Goal: Transaction & Acquisition: Purchase product/service

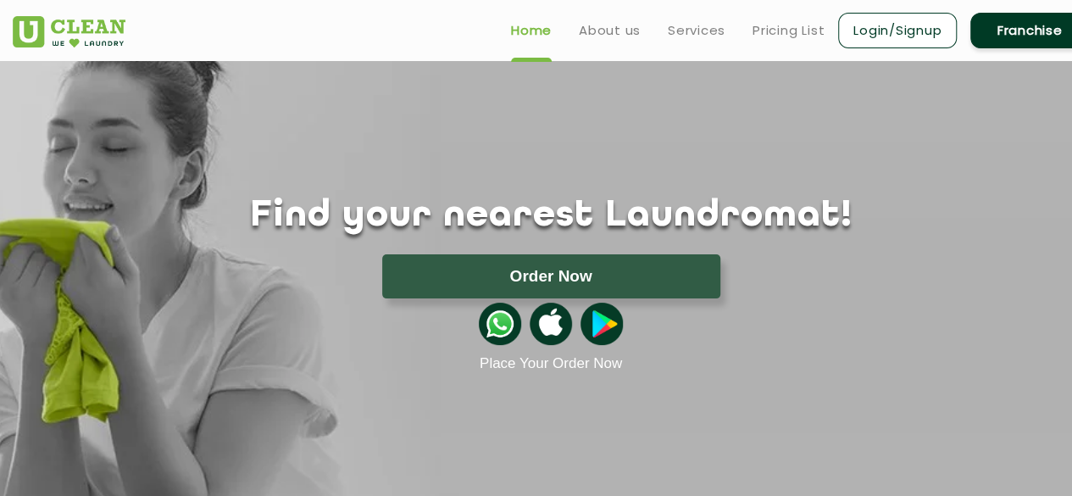
scroll to position [6, 0]
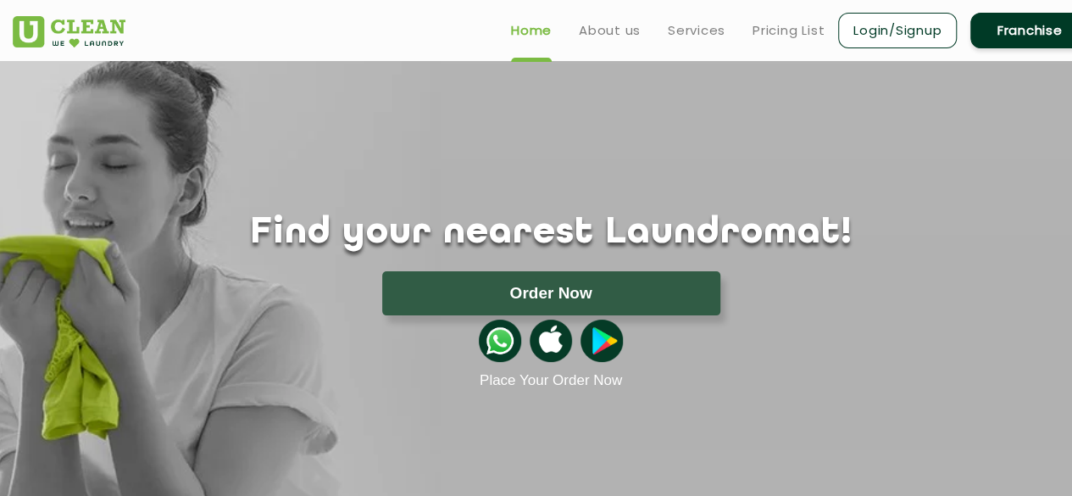
click at [1031, 40] on link "Franchise" at bounding box center [1029, 31] width 119 height 36
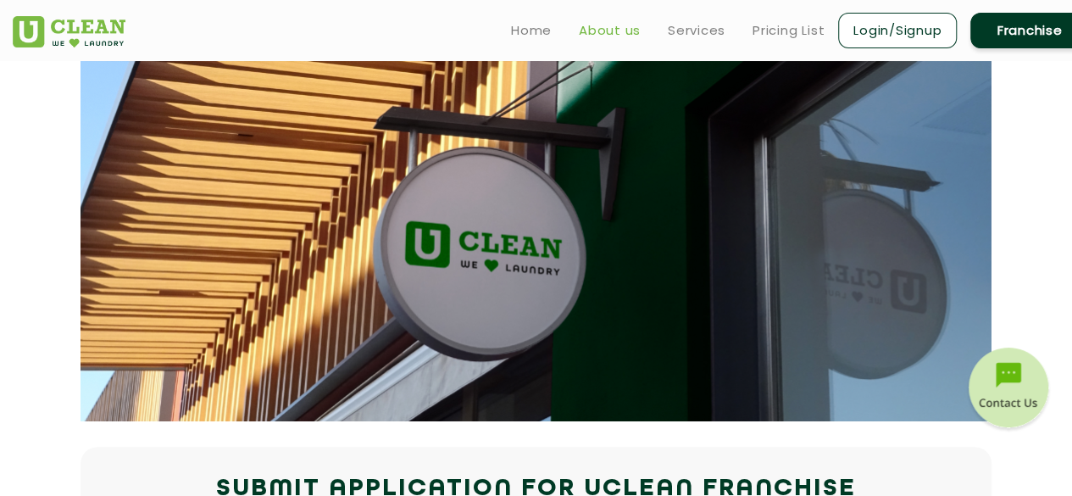
click at [607, 35] on link "About us" at bounding box center [610, 30] width 62 height 20
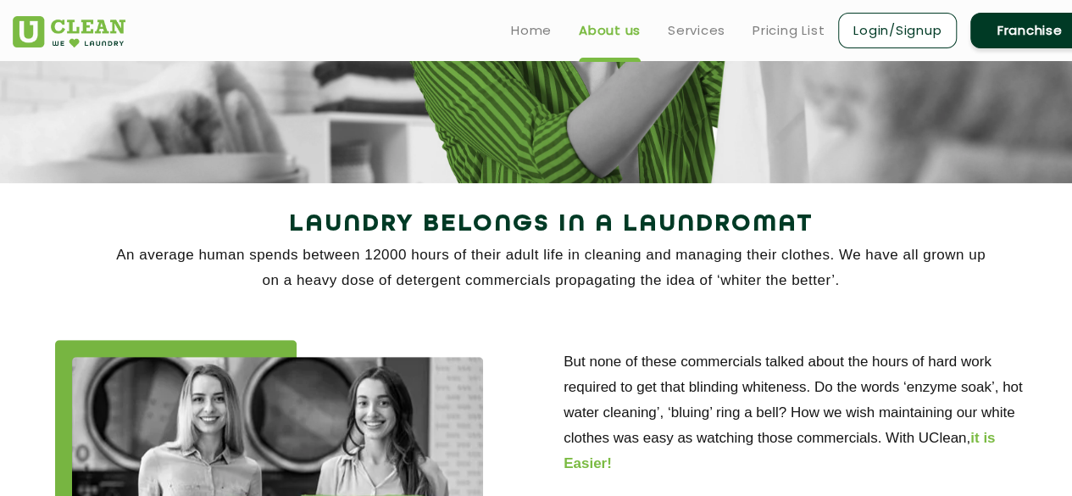
scroll to position [251, 0]
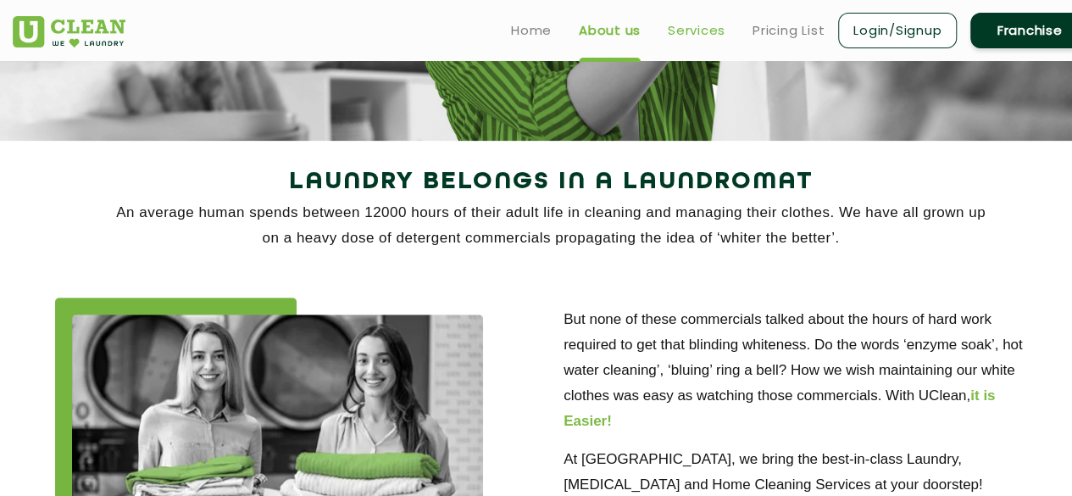
click at [700, 39] on link "Services" at bounding box center [697, 30] width 58 height 20
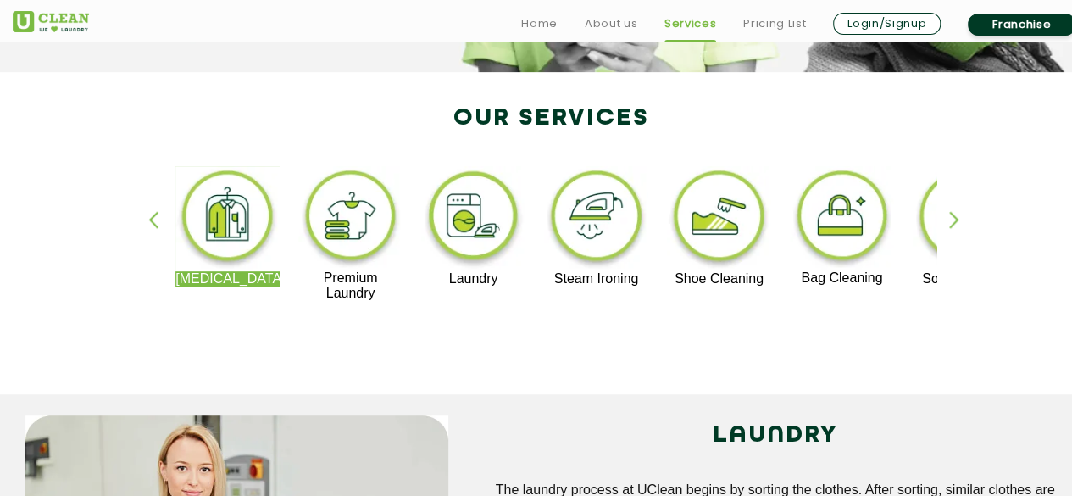
scroll to position [346, 0]
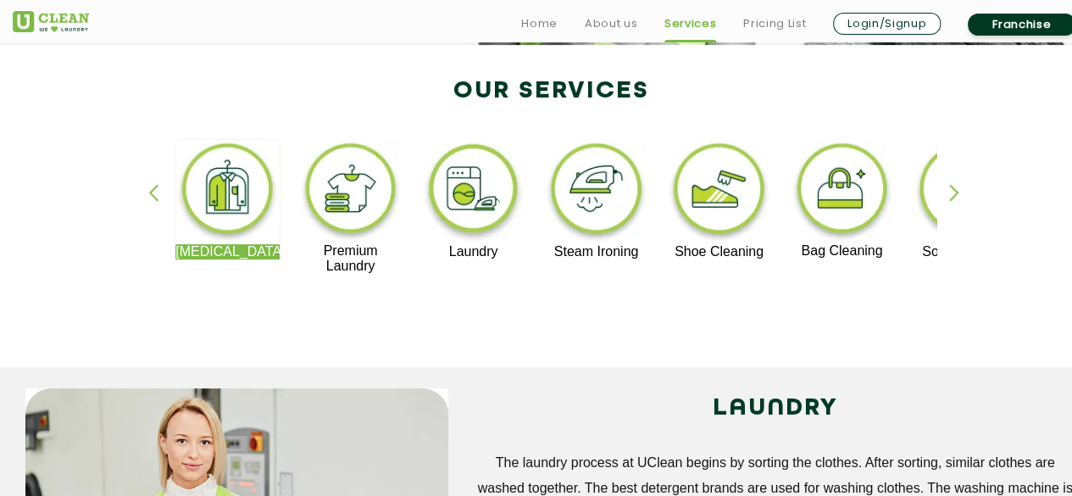
click at [348, 248] on p "Premium Laundry" at bounding box center [350, 258] width 104 height 30
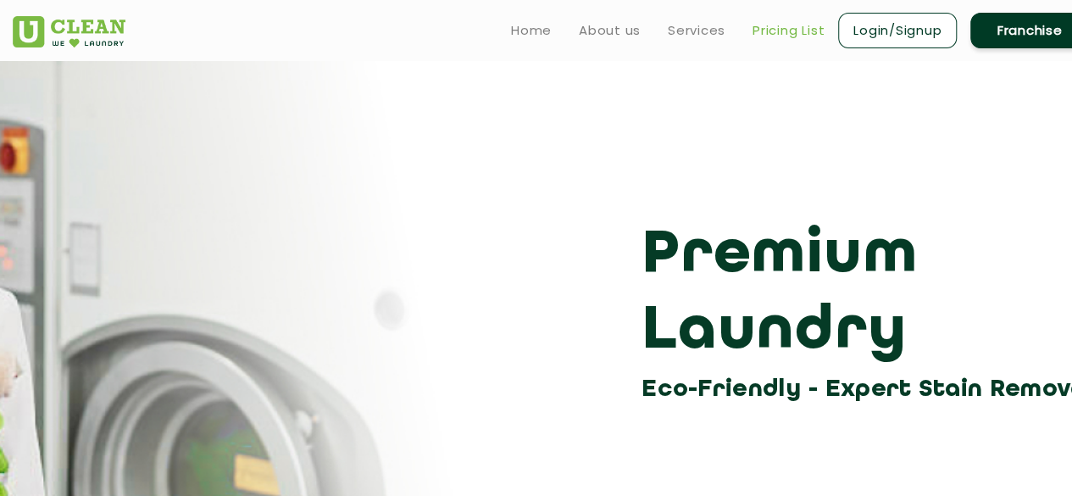
click at [780, 33] on link "Pricing List" at bounding box center [788, 30] width 72 height 20
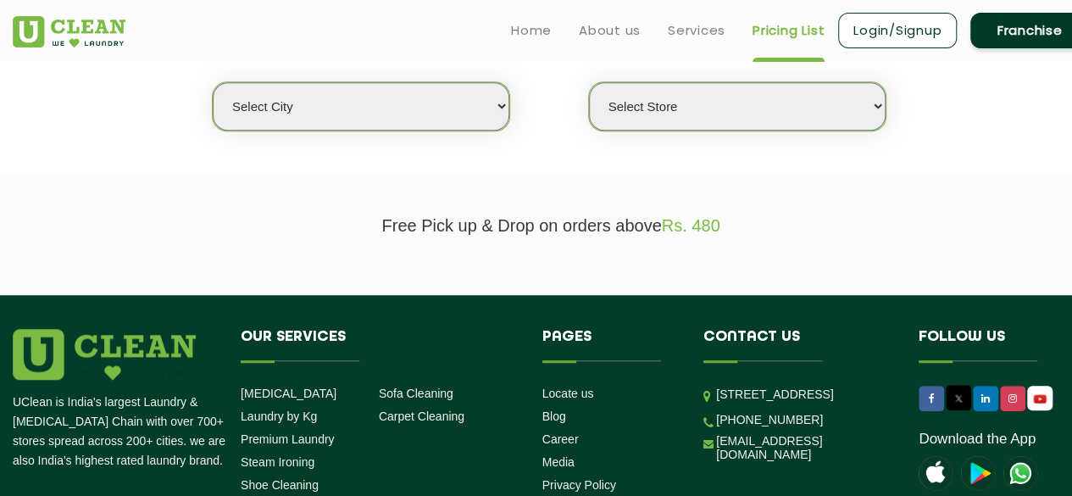
scroll to position [381, 0]
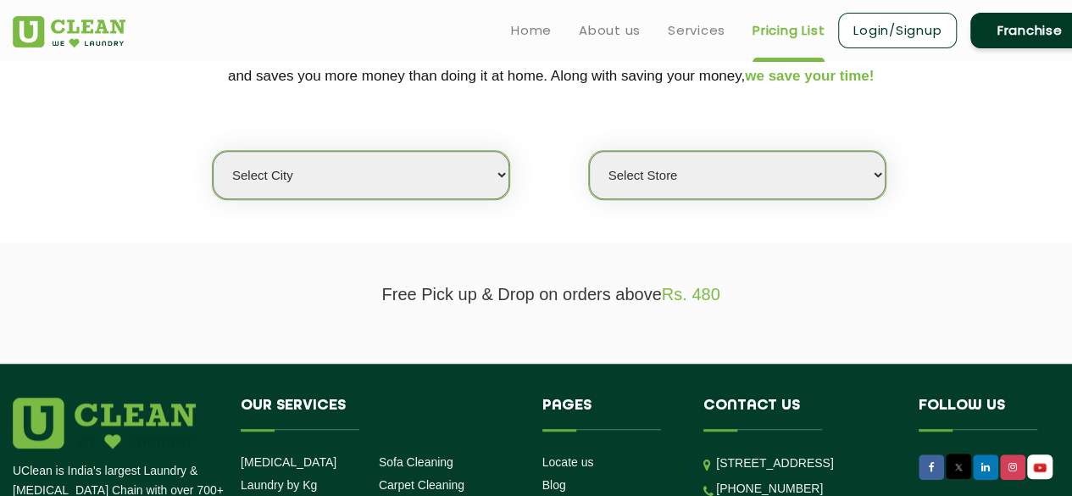
click at [454, 169] on select "Select city Aalo Agartala Agra Ahmedabad Akola Aligarh Alwar - UClean Select Am…" at bounding box center [361, 175] width 296 height 48
select select "14"
click at [213, 151] on select "Select city Aalo Agartala Agra Ahmedabad Akola Aligarh Alwar - UClean Select Am…" at bounding box center [361, 175] width 296 height 48
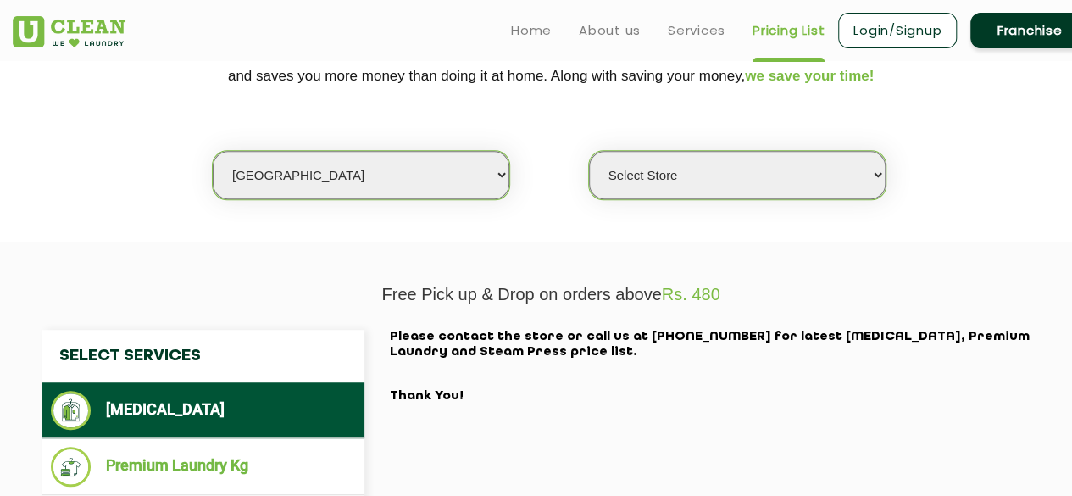
click at [750, 189] on select "Select Store UClean Aliganj UClean Hazratganj Lucknow UClean Gomti Nagar Ext UC…" at bounding box center [737, 175] width 296 height 48
select select "482"
click at [589, 151] on select "Select Store UClean Aliganj UClean Hazratganj Lucknow UClean Gomti Nagar Ext UC…" at bounding box center [737, 175] width 296 height 48
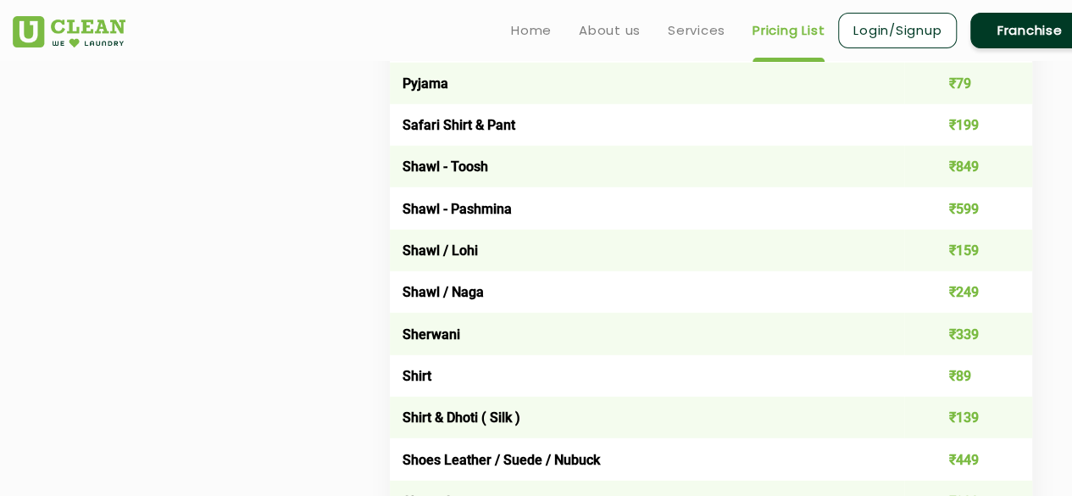
scroll to position [2130, 0]
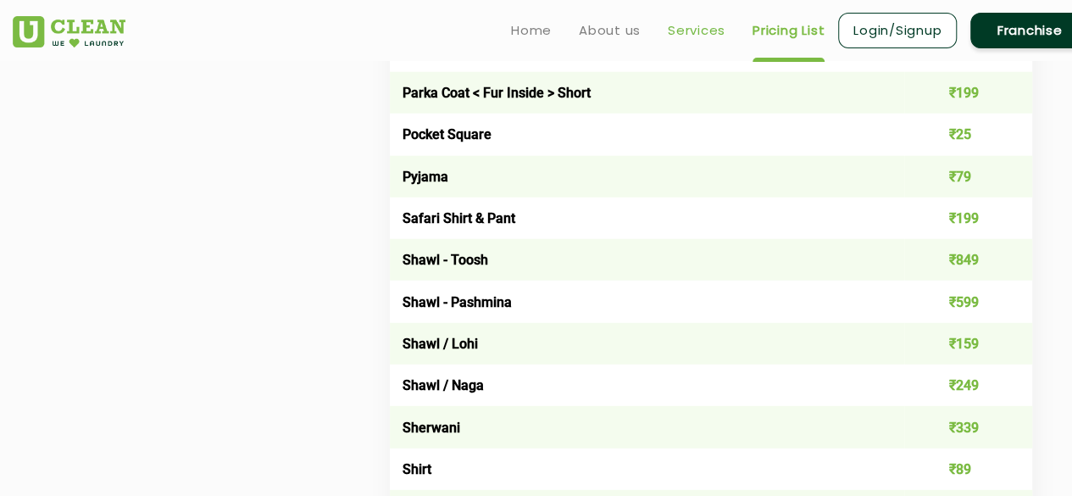
click at [695, 28] on link "Services" at bounding box center [697, 30] width 58 height 20
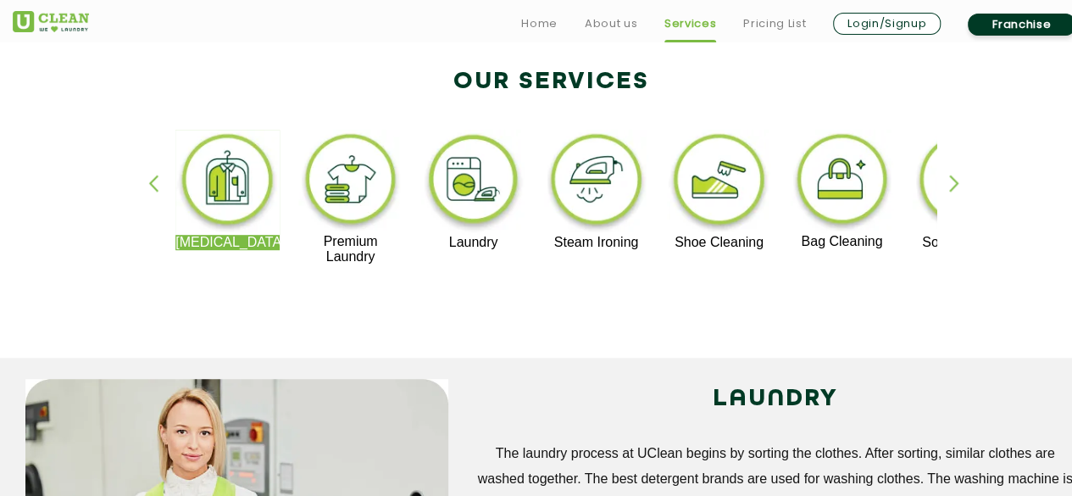
scroll to position [385, 0]
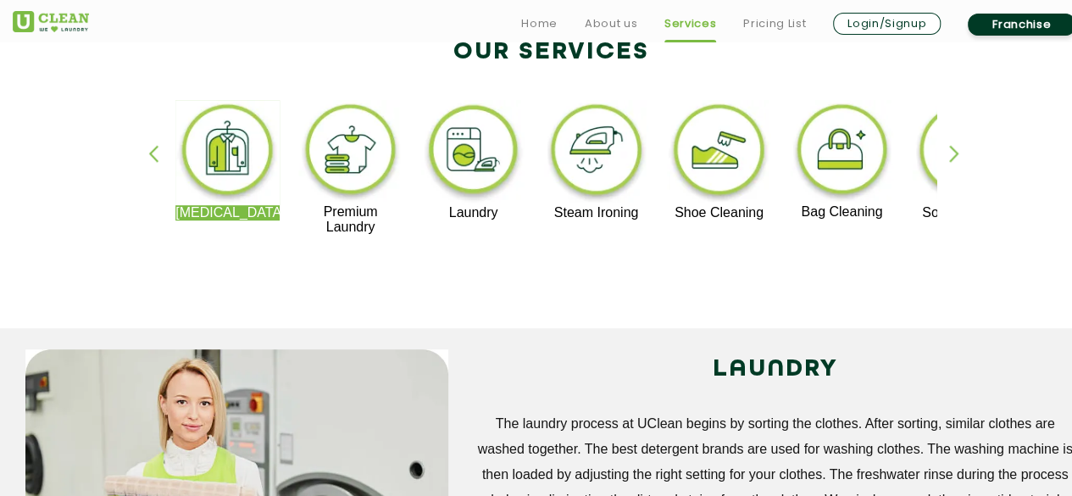
click at [607, 208] on p "Steam Ironing" at bounding box center [596, 212] width 104 height 15
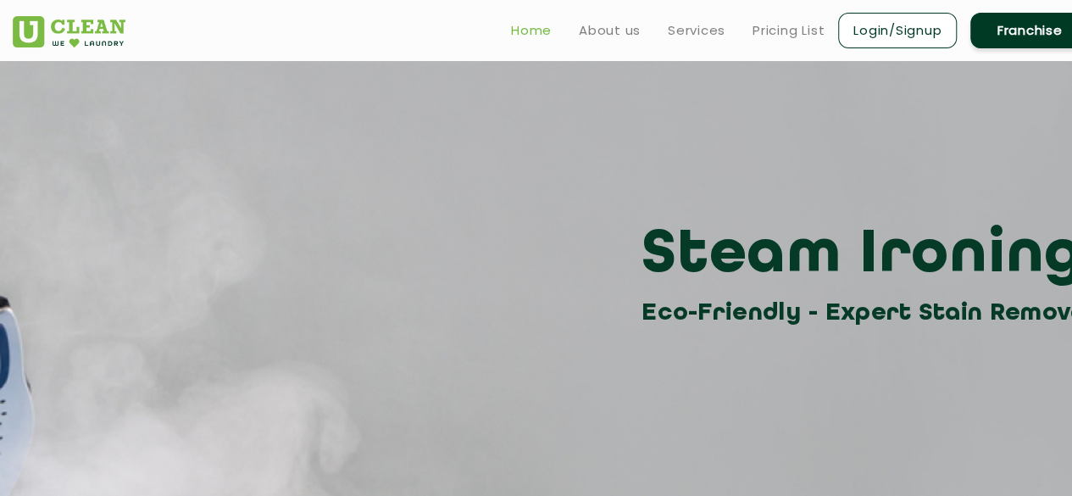
click at [533, 29] on link "Home" at bounding box center [531, 30] width 41 height 20
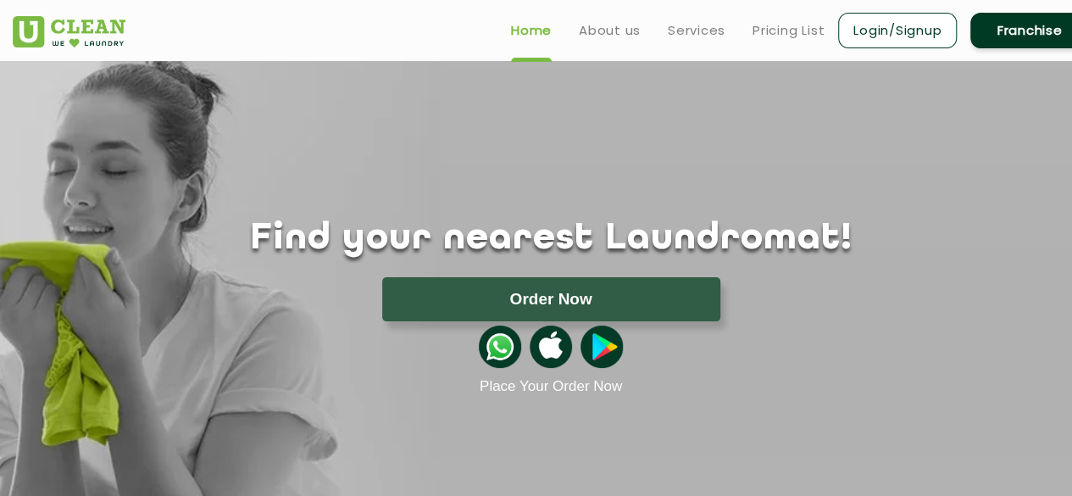
click at [620, 34] on link "About us" at bounding box center [610, 30] width 62 height 20
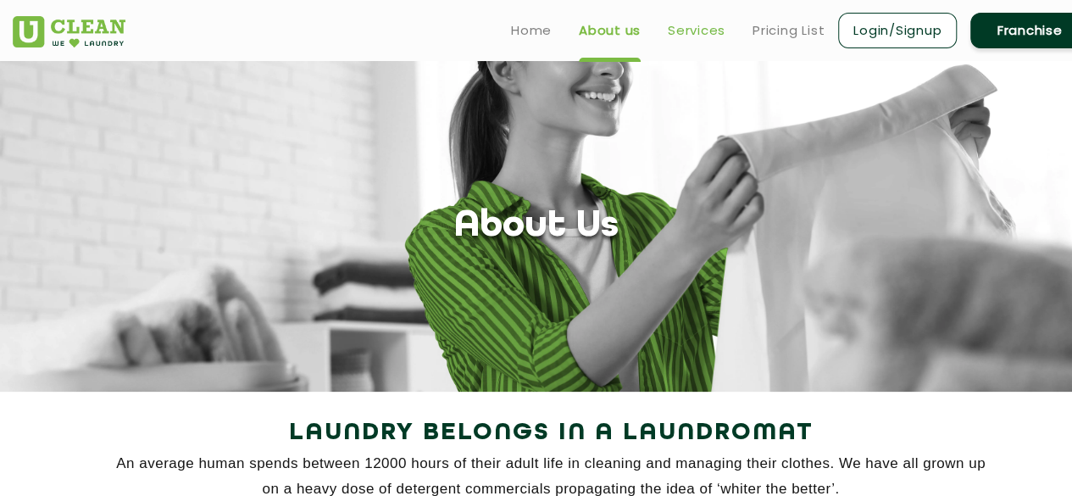
click at [698, 28] on link "Services" at bounding box center [697, 30] width 58 height 20
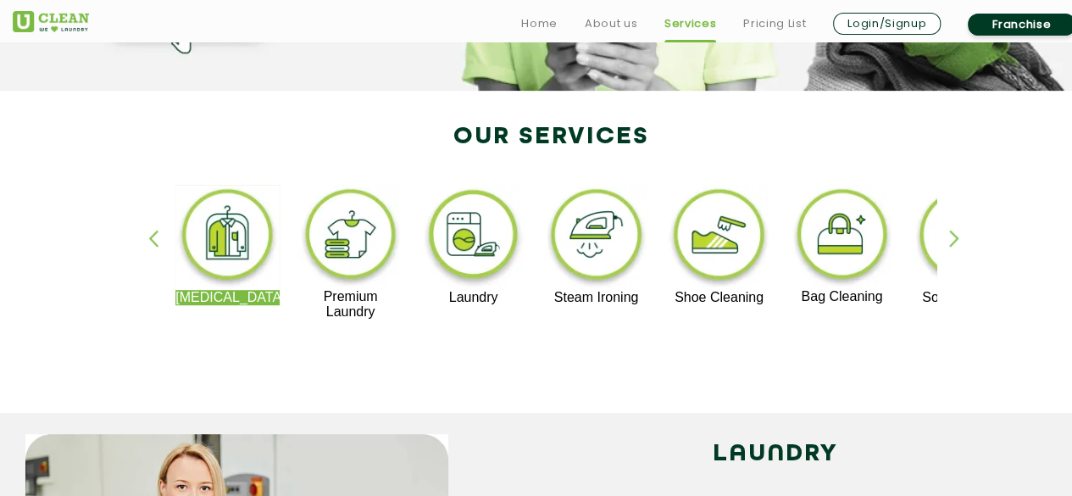
scroll to position [311, 0]
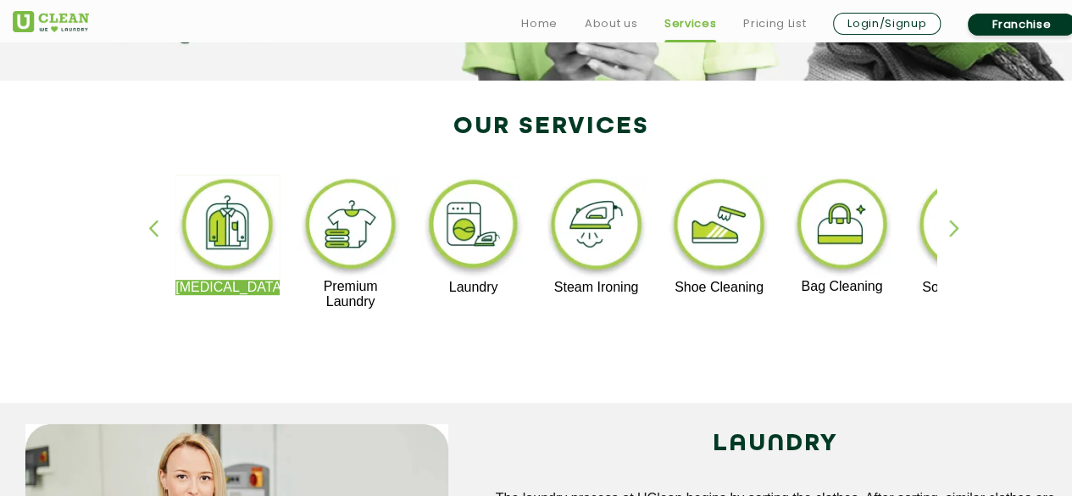
click at [713, 290] on p "Shoe Cleaning" at bounding box center [719, 287] width 104 height 15
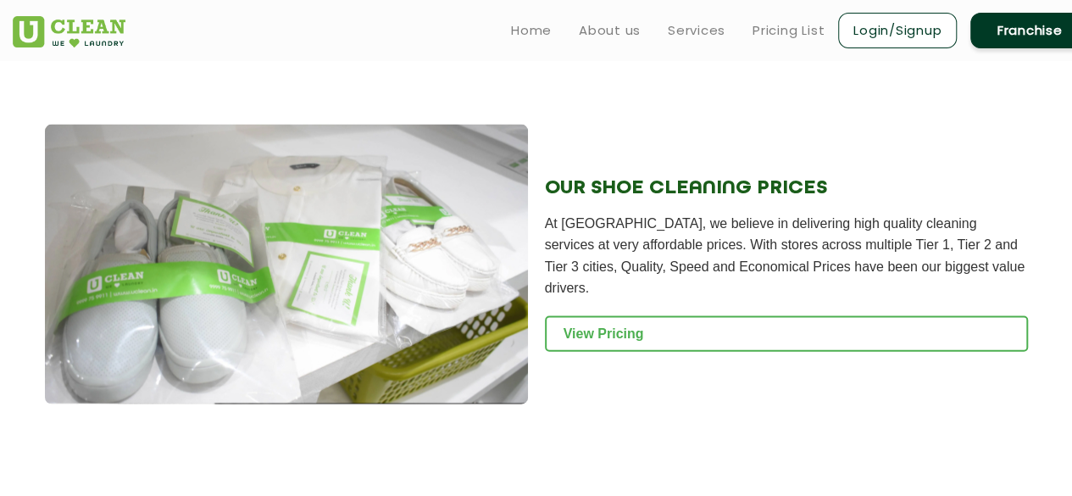
scroll to position [1691, 0]
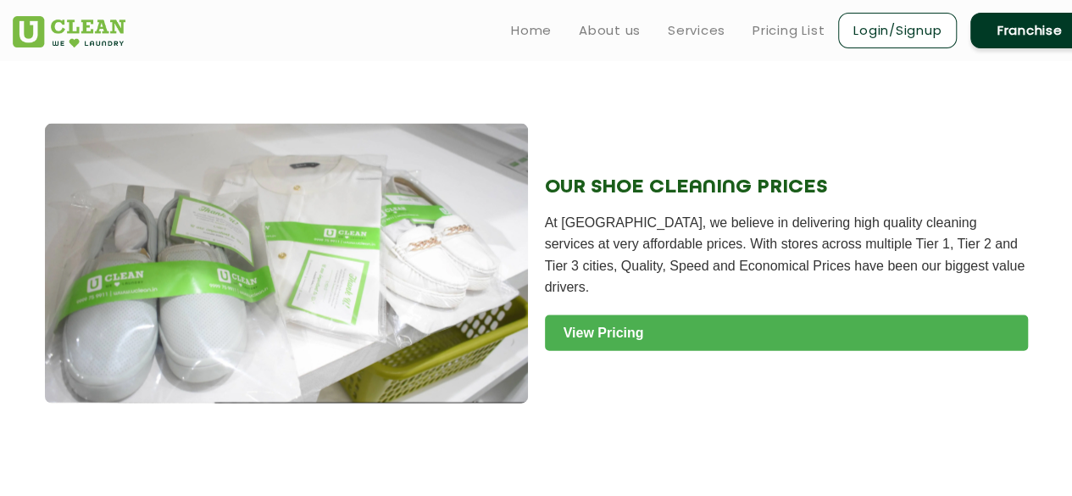
click at [632, 323] on link "View Pricing" at bounding box center [786, 333] width 483 height 36
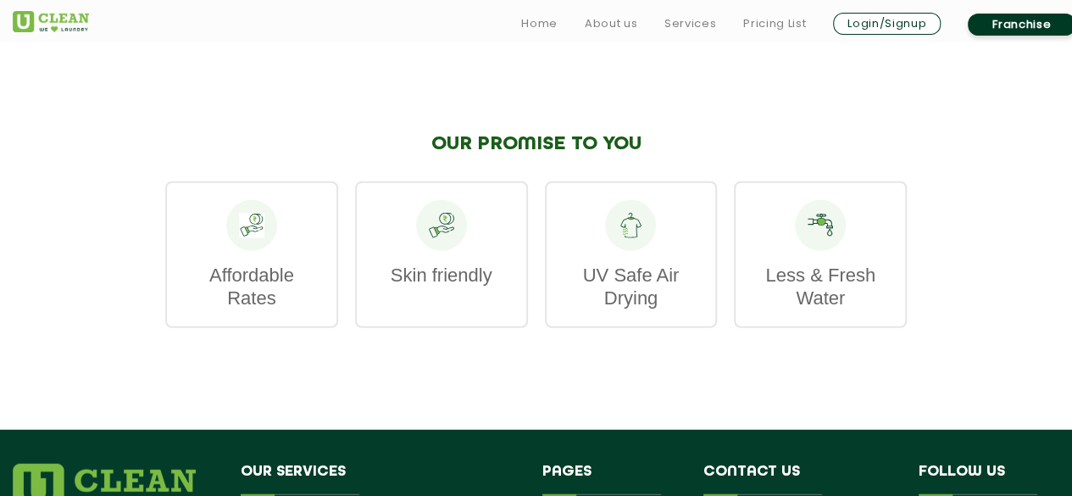
scroll to position [2299, 0]
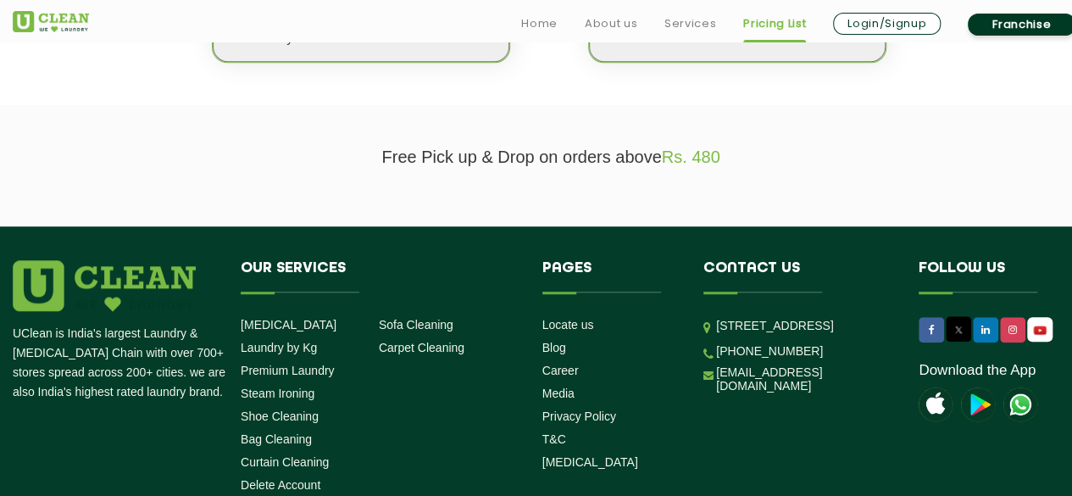
scroll to position [654, 0]
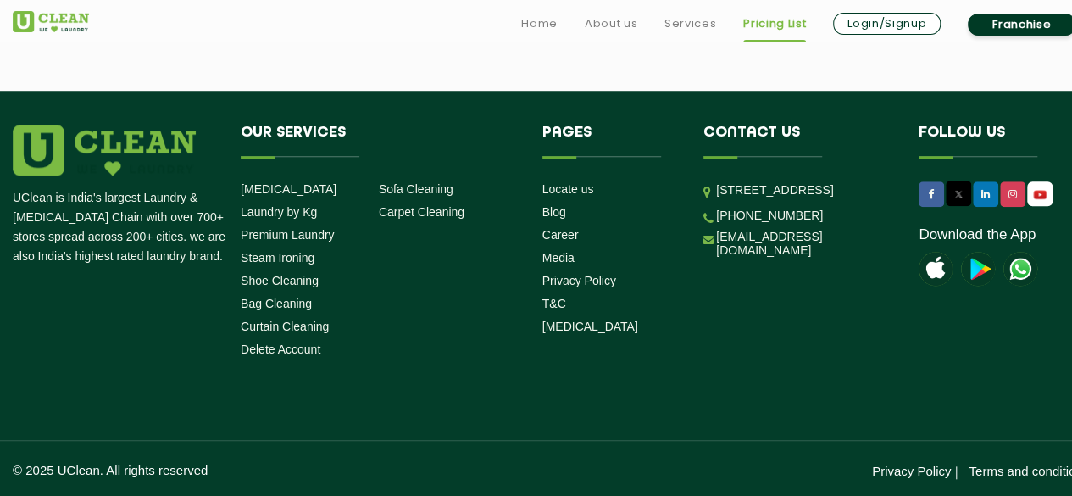
click at [606, 155] on div "Pages Locate us Blog Career Media Privacy Policy T&C [MEDICAL_DATA]" at bounding box center [610, 229] width 136 height 209
click at [756, 156] on div "Contact us [STREET_ADDRESS] [PHONE_NUMBER] [EMAIL_ADDRESS][DOMAIN_NAME]" at bounding box center [798, 191] width 190 height 133
click at [879, 17] on link "Login/Signup" at bounding box center [887, 24] width 108 height 22
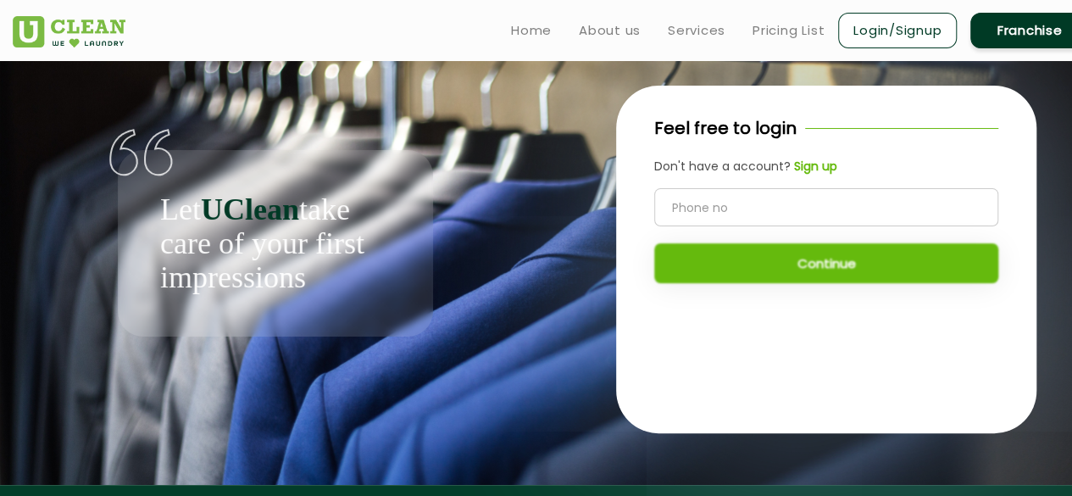
click at [806, 162] on b "Sign up" at bounding box center [815, 166] width 43 height 17
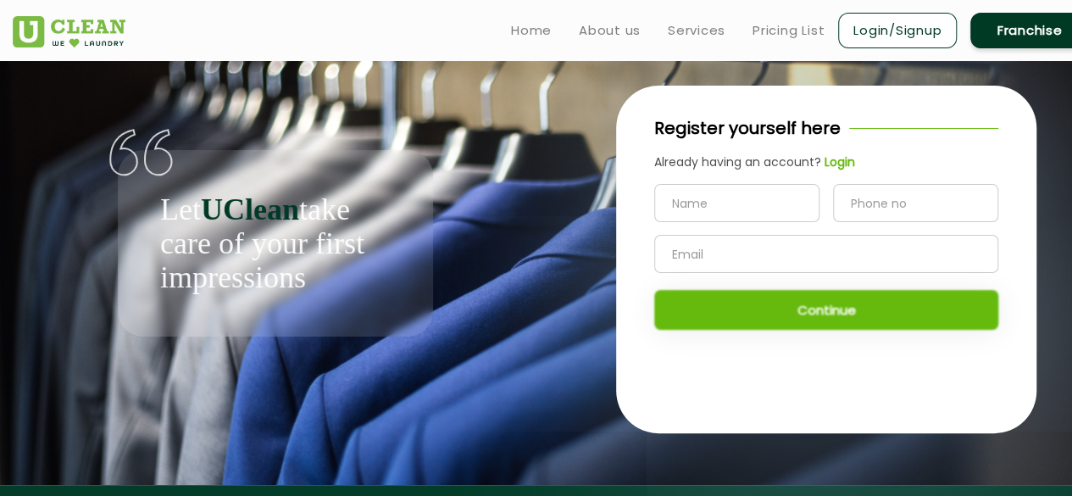
click at [679, 200] on input "text" at bounding box center [736, 203] width 165 height 38
click at [867, 199] on input "tel" at bounding box center [915, 203] width 165 height 38
click at [732, 257] on input "text" at bounding box center [826, 254] width 344 height 38
drag, startPoint x: 158, startPoint y: 208, endPoint x: 305, endPoint y: 278, distance: 162.5
click at [305, 278] on div "Let UClean take care of your first impressions" at bounding box center [275, 243] width 315 height 186
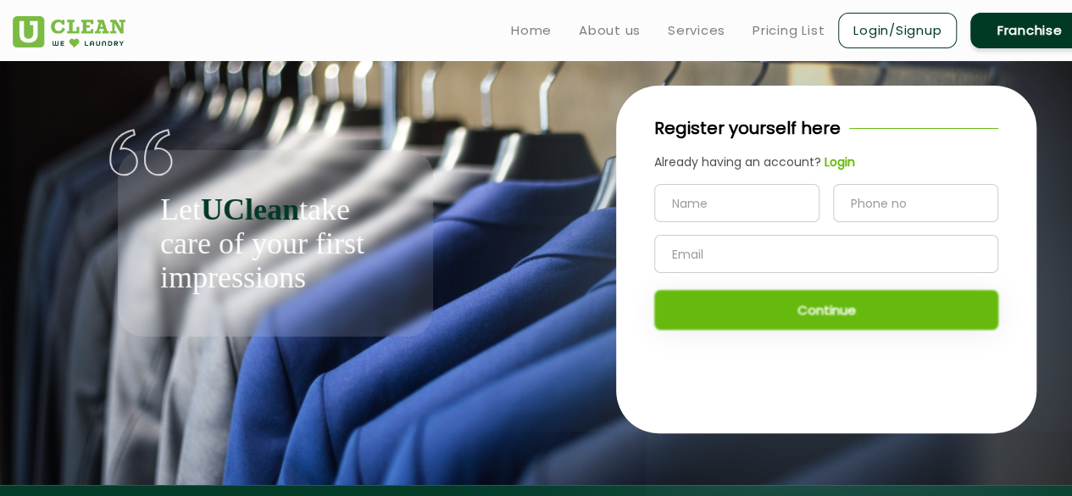
click at [609, 172] on div "Register yourself here Already having an account? Login Continue" at bounding box center [825, 259] width 525 height 396
click at [536, 33] on link "Home" at bounding box center [531, 30] width 41 height 20
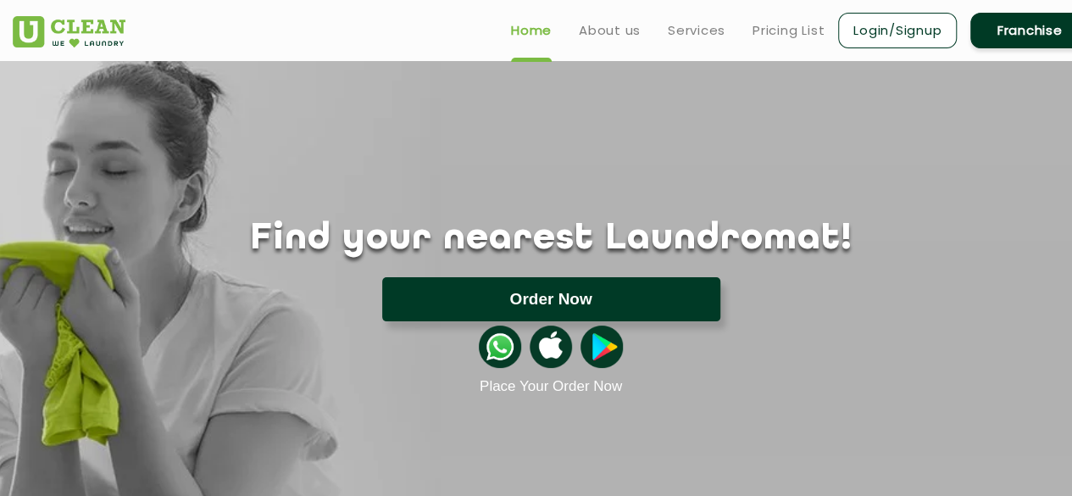
click at [543, 296] on button "Order Now" at bounding box center [551, 299] width 338 height 44
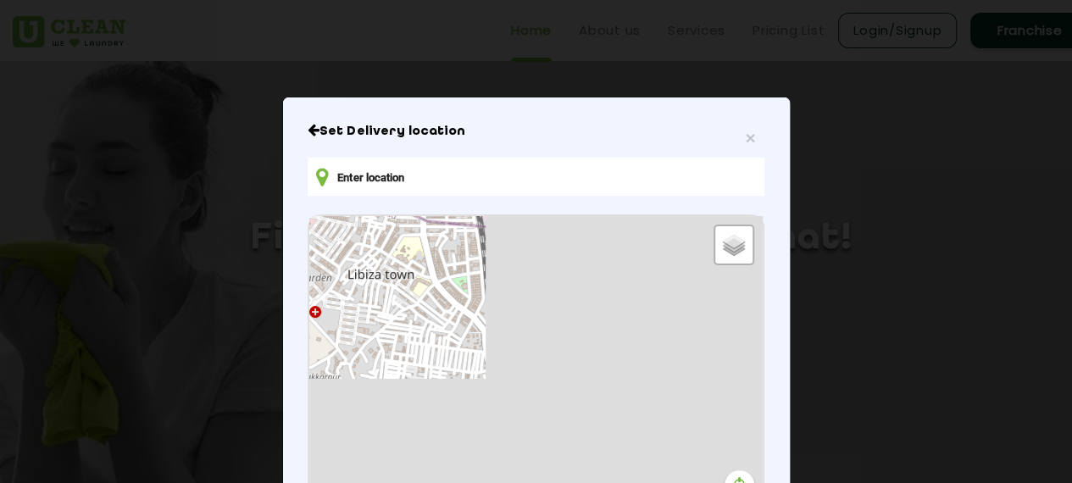
type input "F7WR+48H, Dayal Bagh Rd, Eros Garden, Sector 39, Faridabad, Haryana 121009, Ind…"
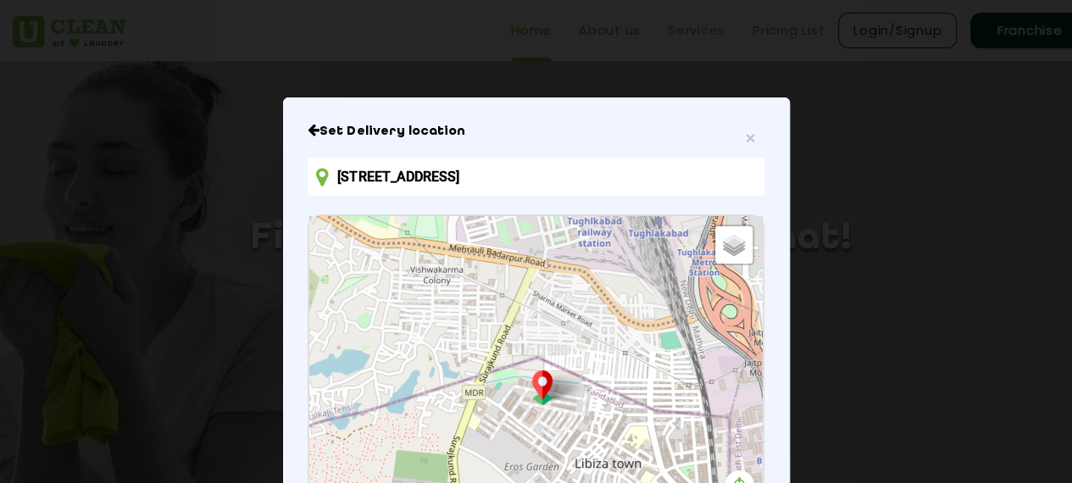
scroll to position [110, 0]
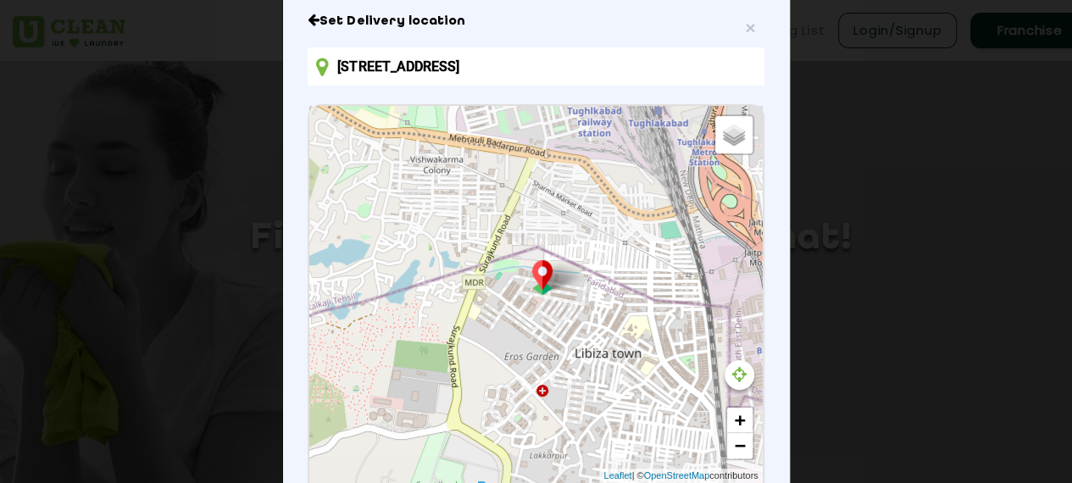
click at [364, 288] on div "Default Satellite + − Leaflet | © OpenStreetMap contributors" at bounding box center [535, 294] width 452 height 377
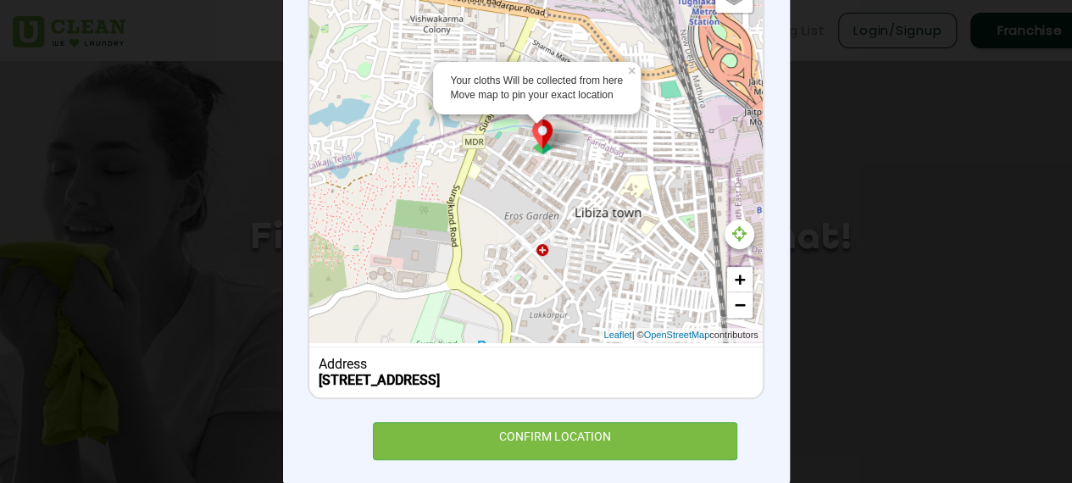
scroll to position [296, 0]
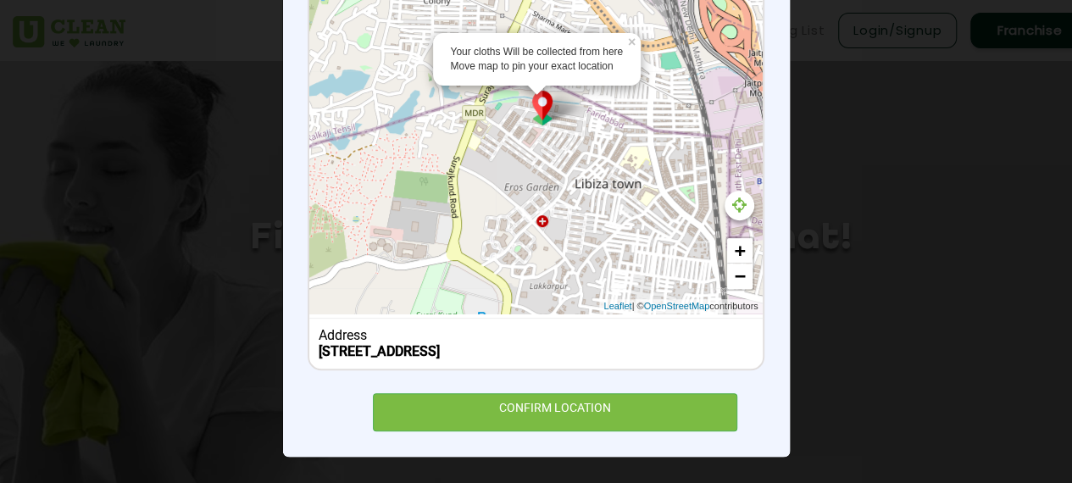
click at [502, 173] on div "Your cloths Will be collected from here Move map to pin your exact location × D…" at bounding box center [535, 124] width 452 height 377
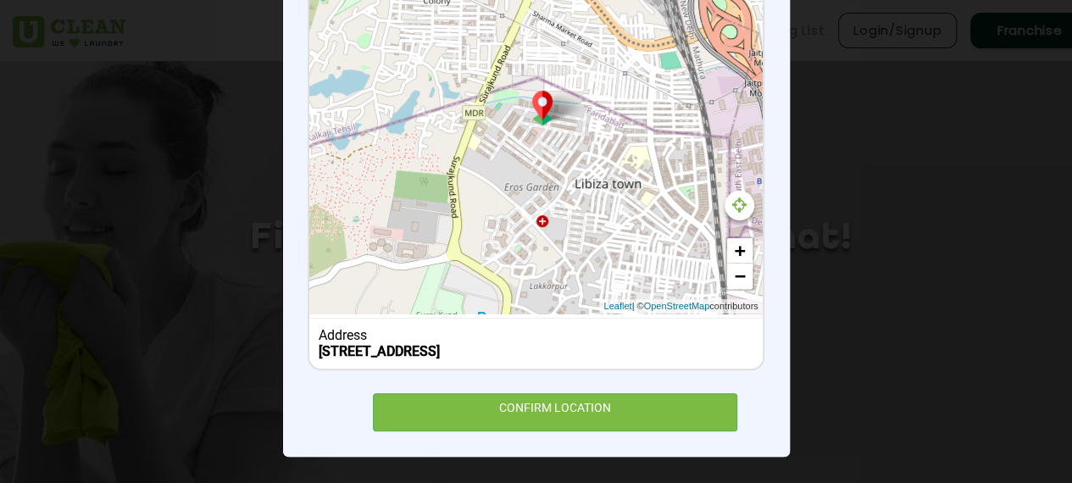
click at [520, 177] on div "Default Satellite + − Leaflet | © OpenStreetMap contributors" at bounding box center [535, 124] width 452 height 377
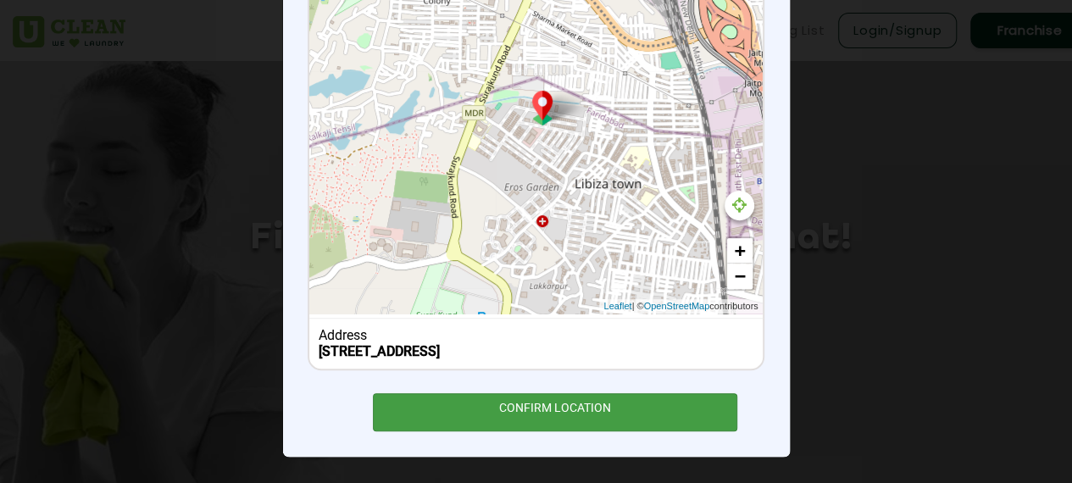
click at [537, 405] on div "CONFIRM LOCATION" at bounding box center [555, 412] width 365 height 38
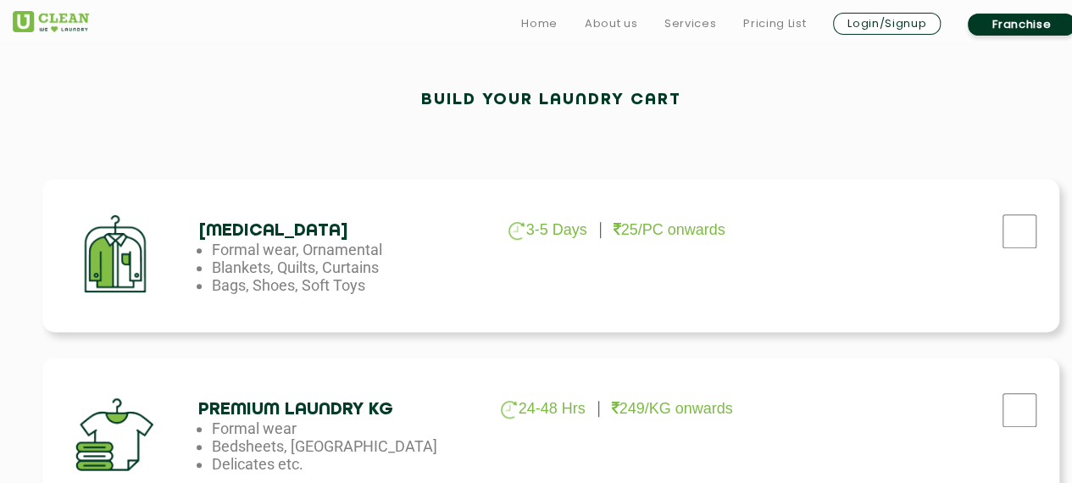
scroll to position [475, 0]
click at [1013, 233] on input "checkbox" at bounding box center [1019, 230] width 42 height 34
checkbox input "true"
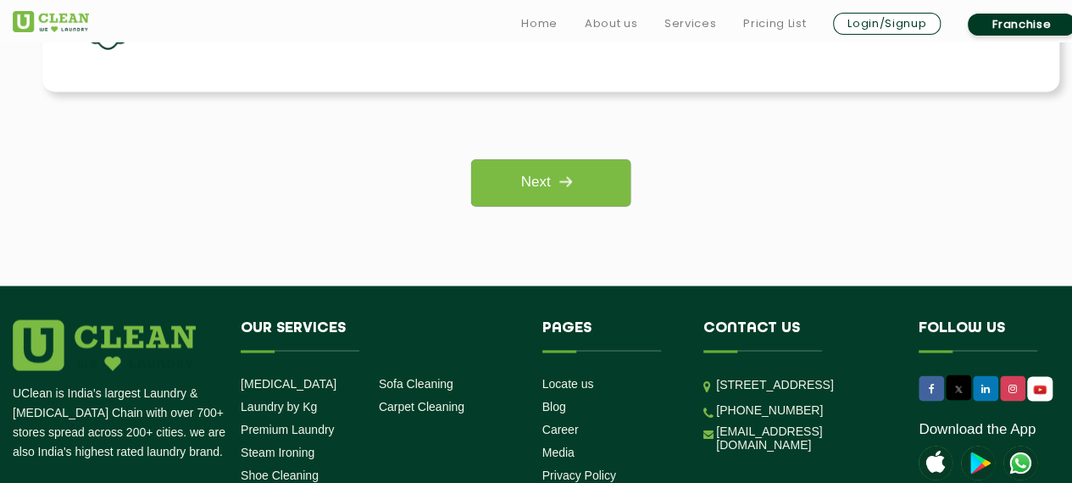
scroll to position [1438, 0]
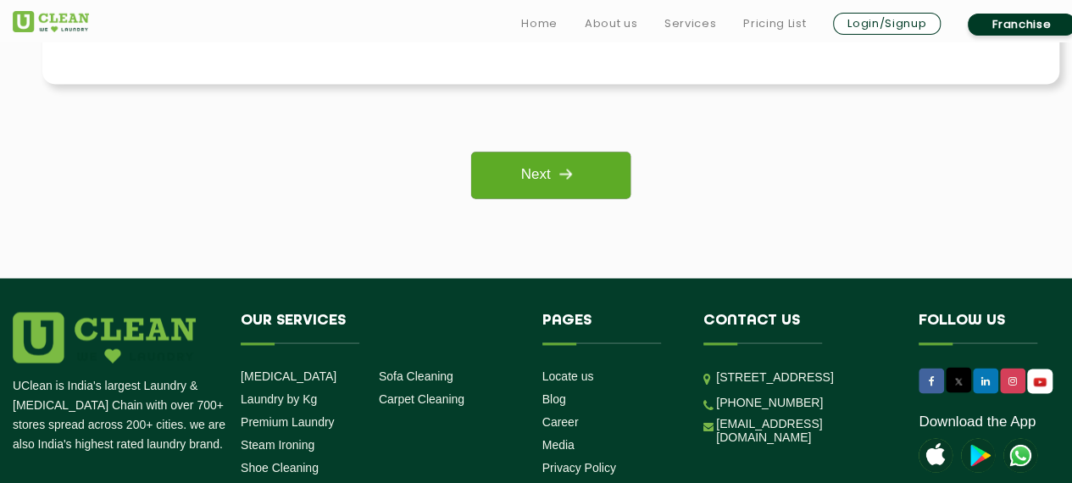
click at [562, 180] on img at bounding box center [565, 173] width 30 height 30
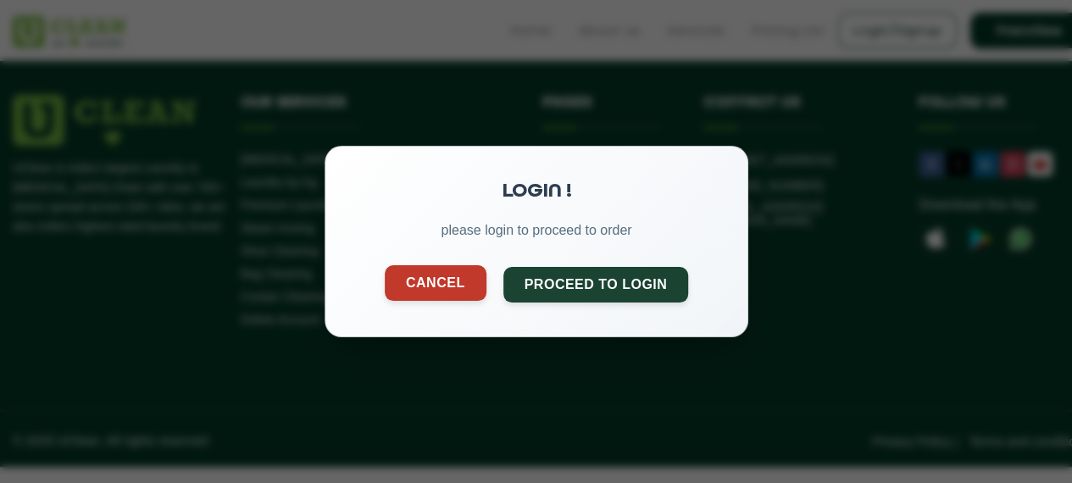
click at [435, 281] on button "Cancel" at bounding box center [435, 283] width 102 height 36
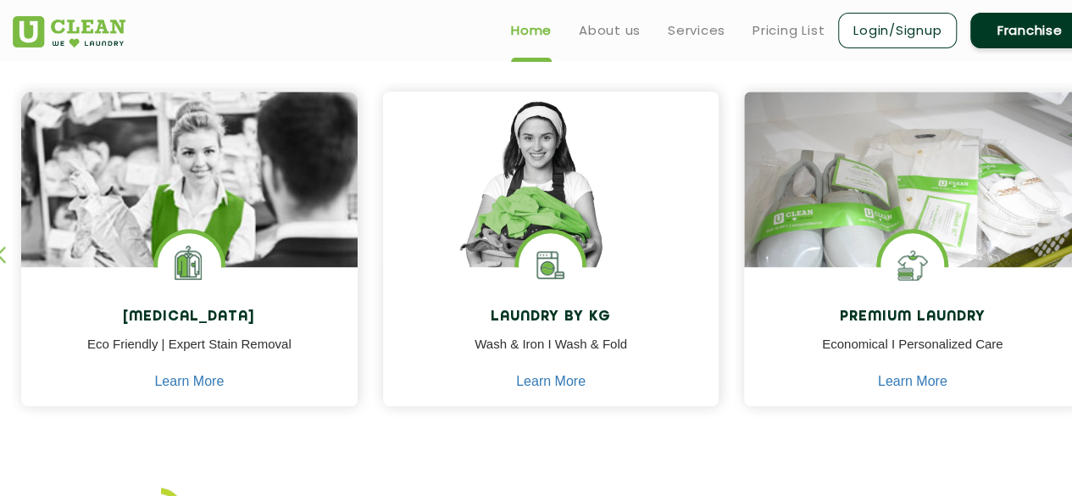
scroll to position [701, 0]
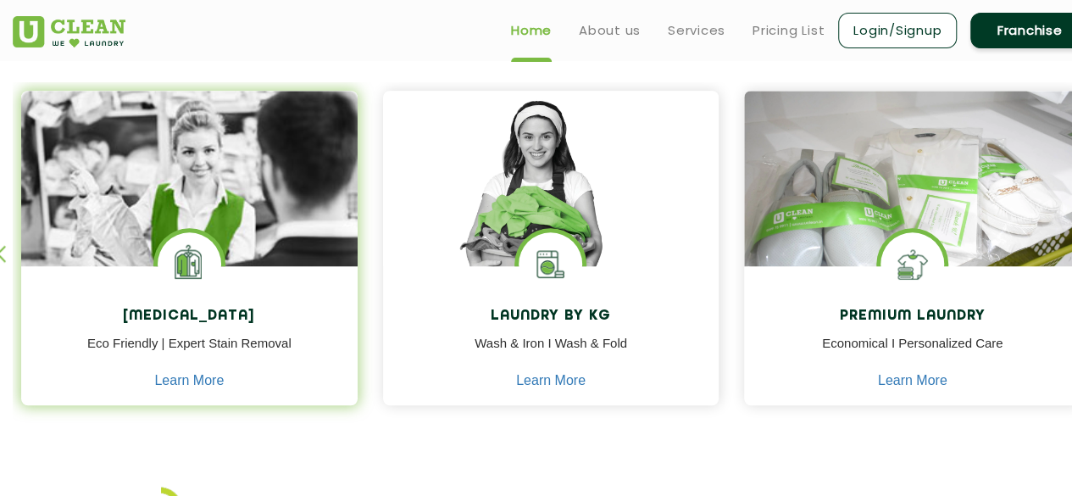
click at [247, 262] on img at bounding box center [189, 226] width 336 height 270
click at [227, 317] on h4 "[MEDICAL_DATA]" at bounding box center [189, 316] width 311 height 16
click at [219, 317] on h4 "[MEDICAL_DATA]" at bounding box center [189, 316] width 311 height 16
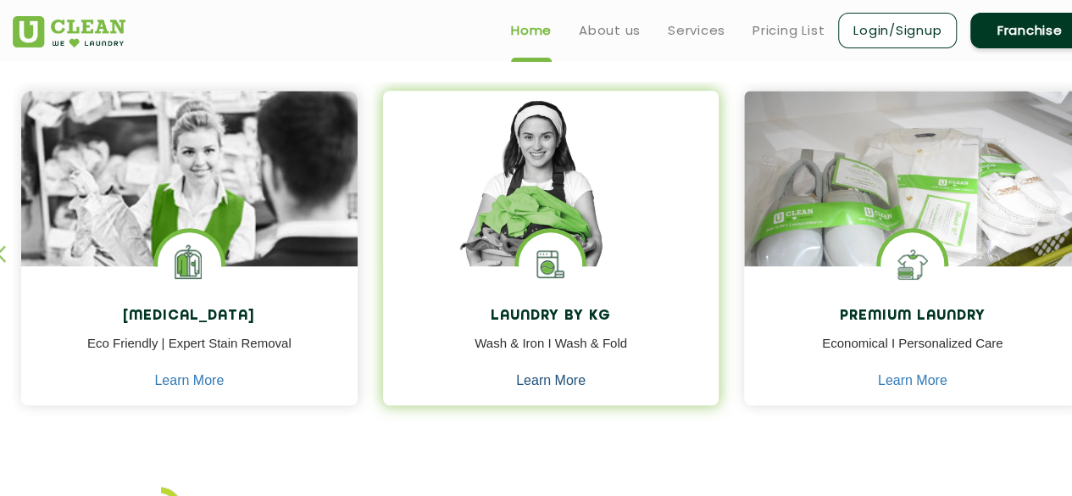
click at [547, 379] on link "Learn More" at bounding box center [550, 380] width 69 height 15
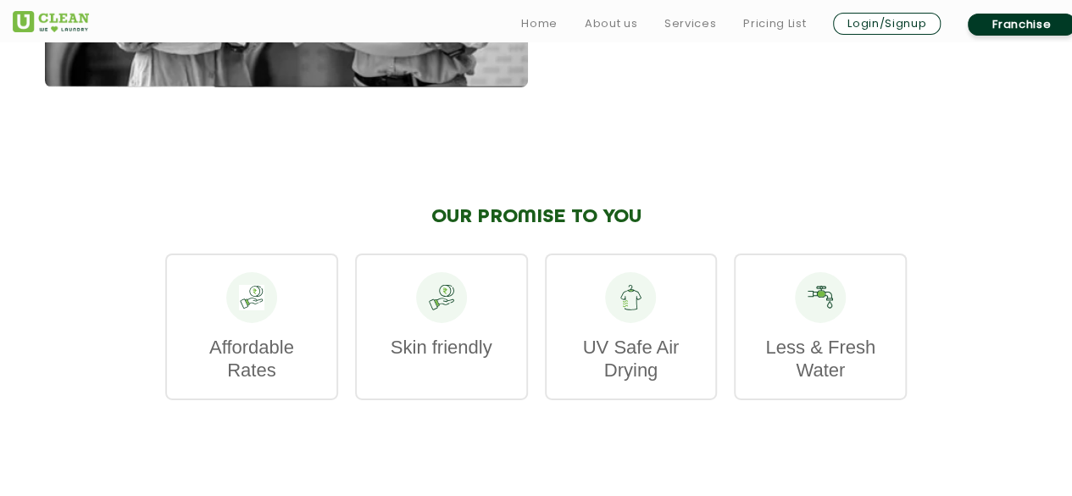
scroll to position [2571, 0]
click at [630, 369] on p "UV Safe Air Drying" at bounding box center [631, 358] width 136 height 46
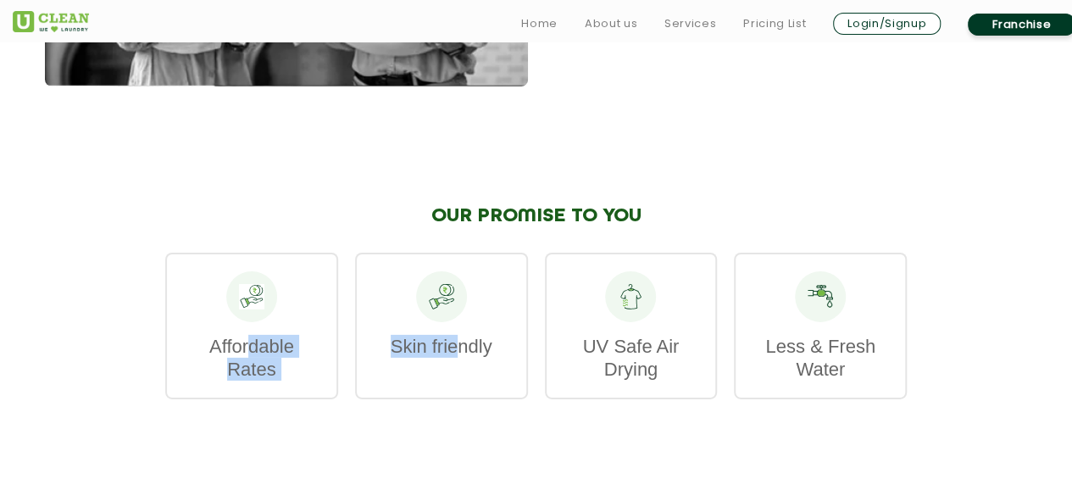
drag, startPoint x: 452, startPoint y: 352, endPoint x: 246, endPoint y: 360, distance: 206.9
click at [246, 360] on div "Affordable Rates Skin friendly UV Safe Air Drying Less & Fresh Water" at bounding box center [535, 325] width 741 height 147
click at [246, 360] on p "Affordable Rates" at bounding box center [252, 358] width 136 height 46
click at [756, 357] on p "Less & Fresh Water" at bounding box center [820, 358] width 136 height 46
